Goal: Task Accomplishment & Management: Use online tool/utility

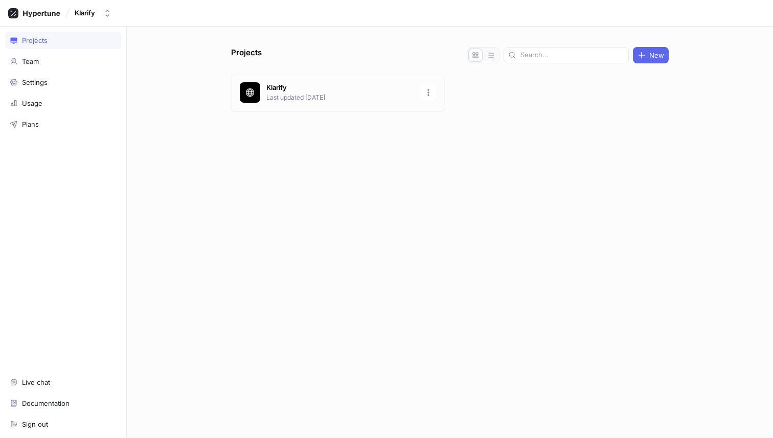
click at [330, 92] on p "Klarify" at bounding box center [340, 88] width 148 height 10
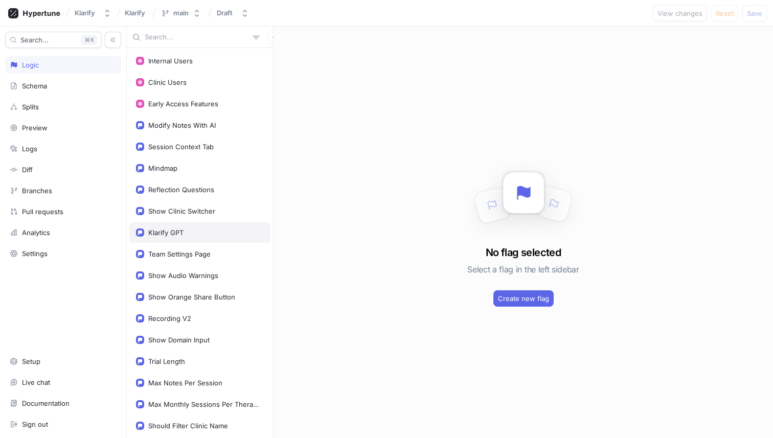
click at [175, 232] on div "Klarify GPT" at bounding box center [165, 233] width 35 height 8
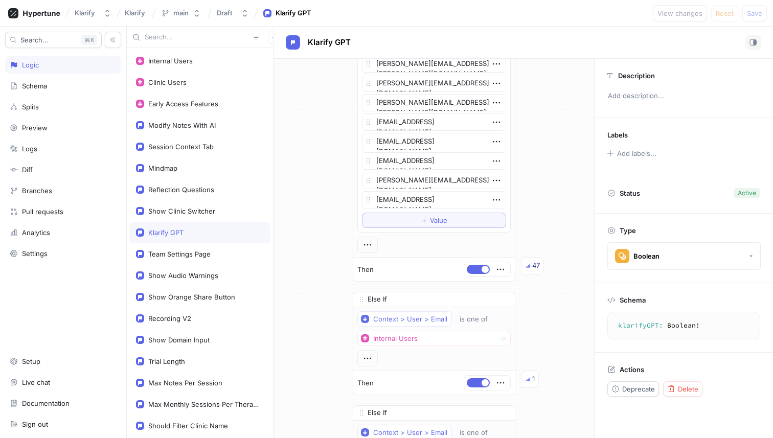
scroll to position [2419, 0]
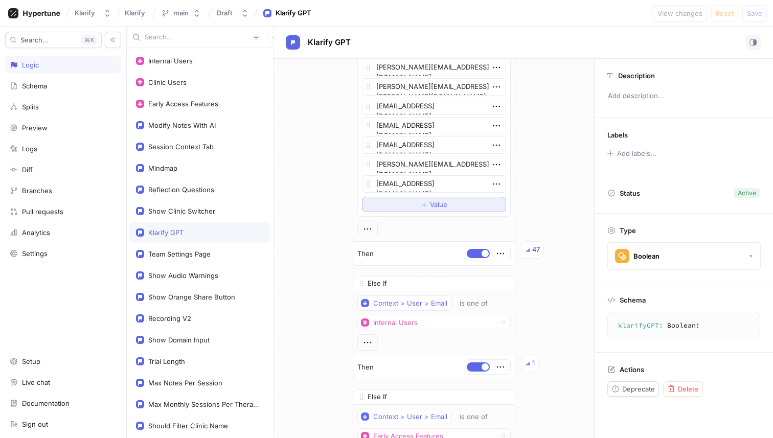
click at [430, 204] on span "Value" at bounding box center [438, 204] width 17 height 6
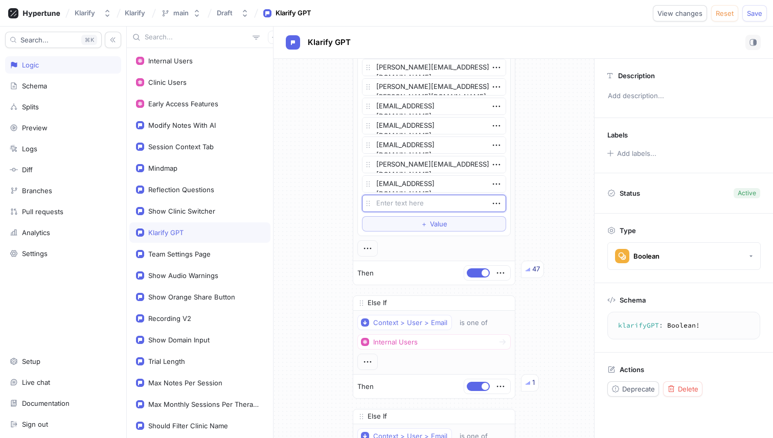
type textarea "x"
type textarea "[EMAIL_ADDRESS][DOMAIN_NAME]"
click at [750, 13] on span "Save" at bounding box center [754, 13] width 15 height 6
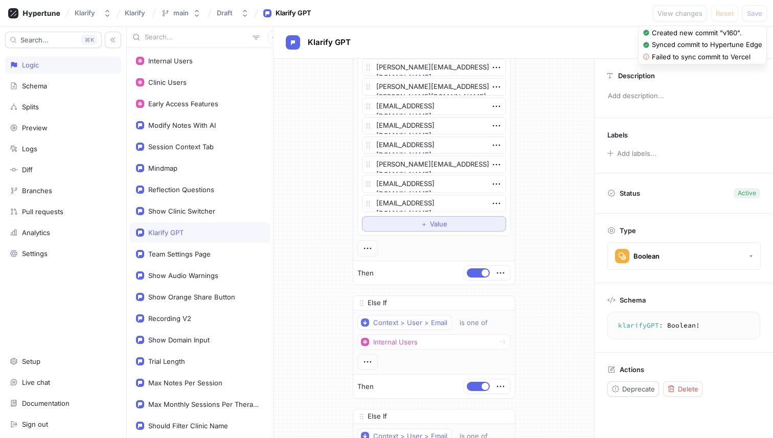
click at [409, 218] on button "＋ Value" at bounding box center [434, 223] width 144 height 15
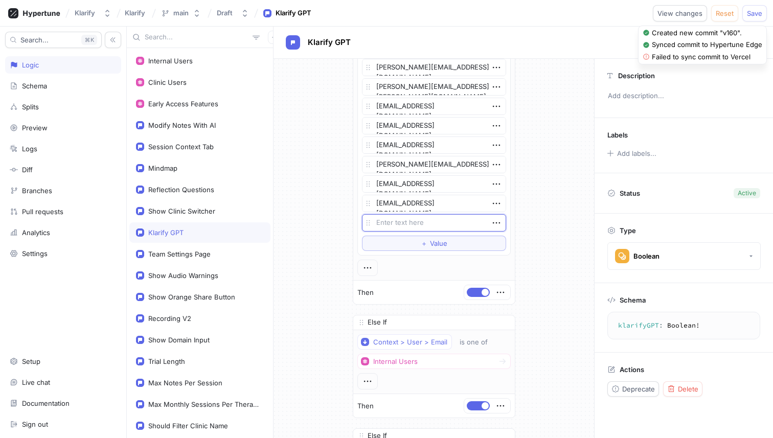
click at [414, 216] on textarea at bounding box center [434, 222] width 144 height 17
click at [412, 218] on textarea at bounding box center [434, 222] width 144 height 17
type textarea "x"
type textarea "[EMAIL_ADDRESS][DOMAIN_NAME]"
type textarea "x"
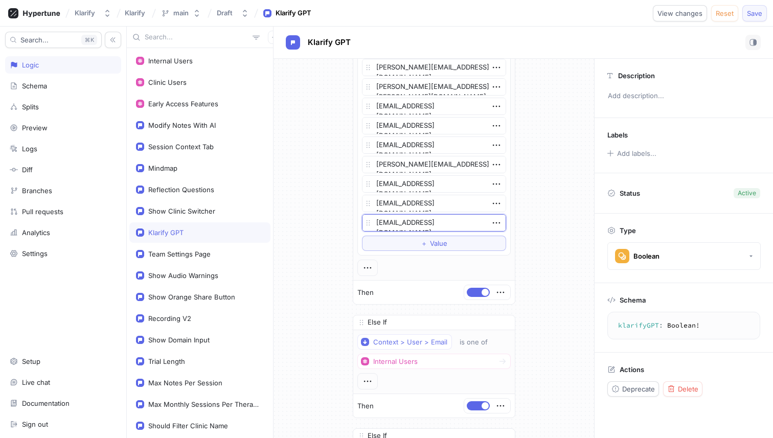
type textarea "[EMAIL_ADDRESS][DOMAIN_NAME]"
click at [751, 12] on span "Save" at bounding box center [754, 13] width 15 height 6
type textarea "x"
